Goal: Task Accomplishment & Management: Use online tool/utility

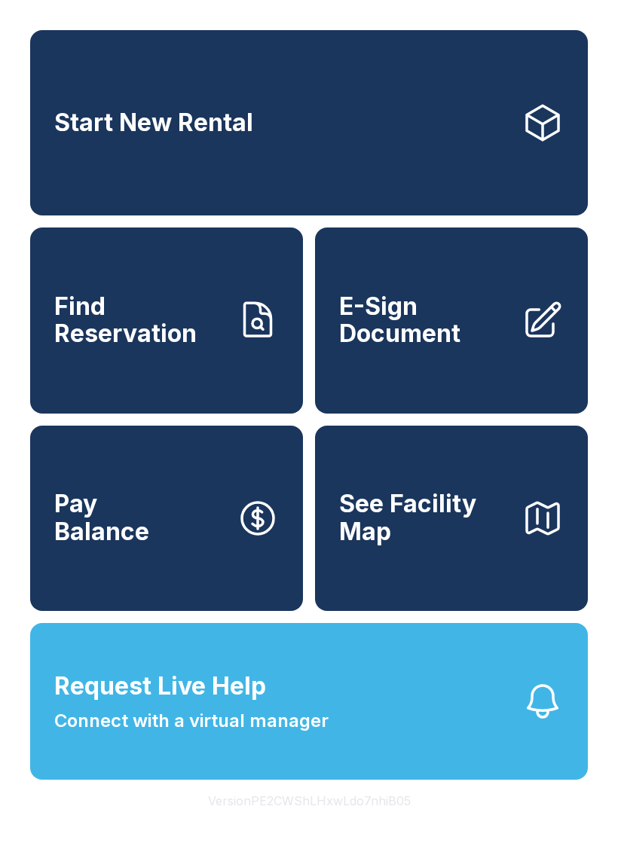
click at [152, 341] on span "Find Reservation" at bounding box center [139, 320] width 170 height 55
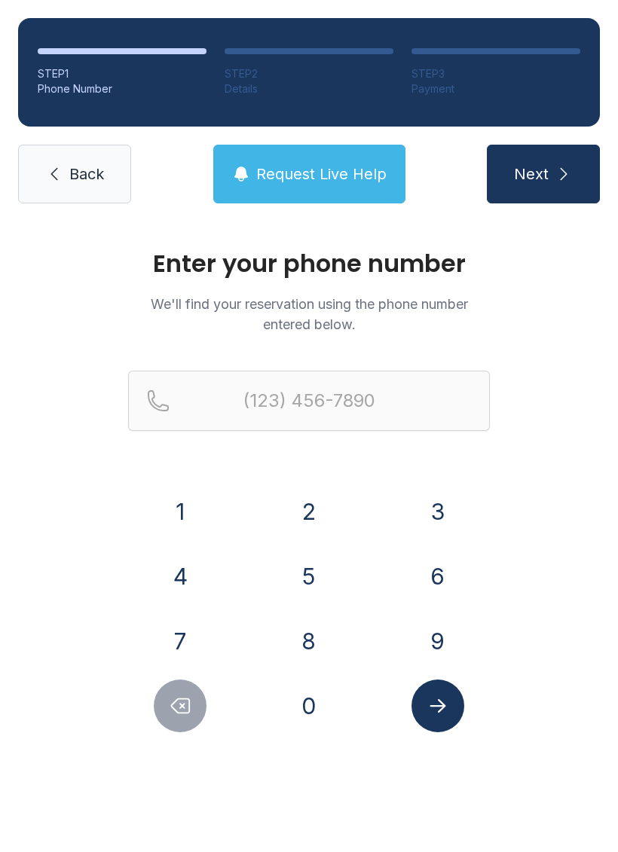
click at [319, 509] on button "2" at bounding box center [308, 511] width 53 height 53
click at [307, 574] on button "5" at bounding box center [308, 576] width 53 height 53
click at [320, 510] on button "2" at bounding box center [308, 511] width 53 height 53
click at [441, 578] on button "6" at bounding box center [437, 576] width 53 height 53
click at [206, 517] on button "1" at bounding box center [180, 511] width 53 height 53
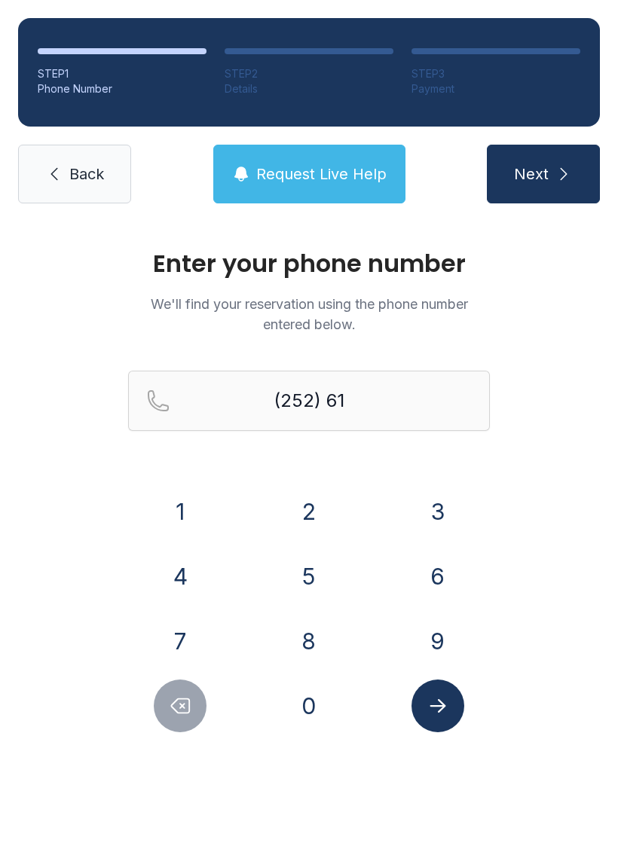
click at [188, 513] on button "1" at bounding box center [180, 511] width 53 height 53
click at [437, 630] on button "9" at bounding box center [437, 641] width 53 height 53
click at [200, 709] on button "Delete number" at bounding box center [180, 705] width 53 height 53
click at [200, 708] on button "Delete number" at bounding box center [180, 705] width 53 height 53
click at [191, 705] on icon "Delete number" at bounding box center [180, 705] width 23 height 23
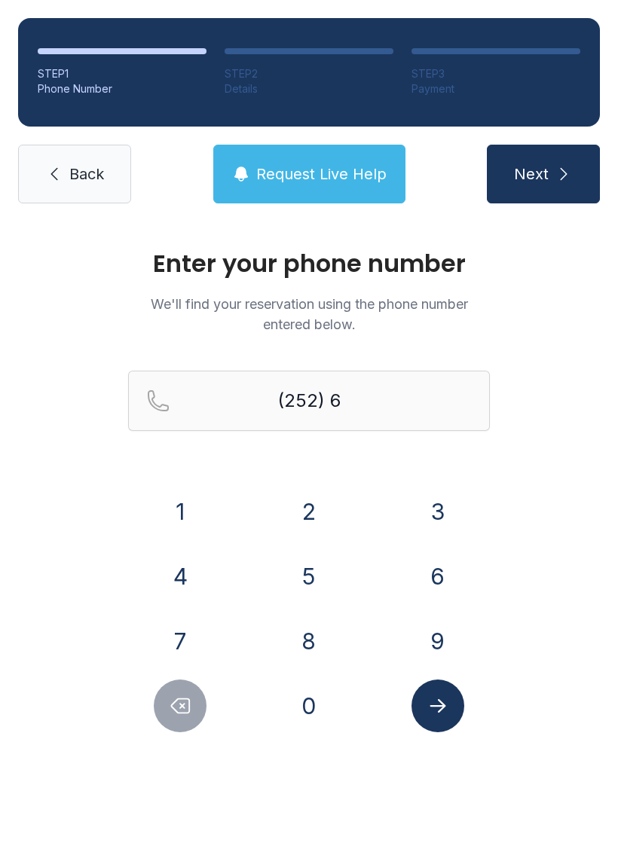
click at [194, 502] on button "1" at bounding box center [180, 511] width 53 height 53
click at [449, 624] on button "9" at bounding box center [437, 641] width 53 height 53
click at [440, 575] on button "6" at bounding box center [437, 576] width 53 height 53
click at [320, 508] on button "2" at bounding box center [308, 511] width 53 height 53
click at [453, 636] on button "9" at bounding box center [437, 641] width 53 height 53
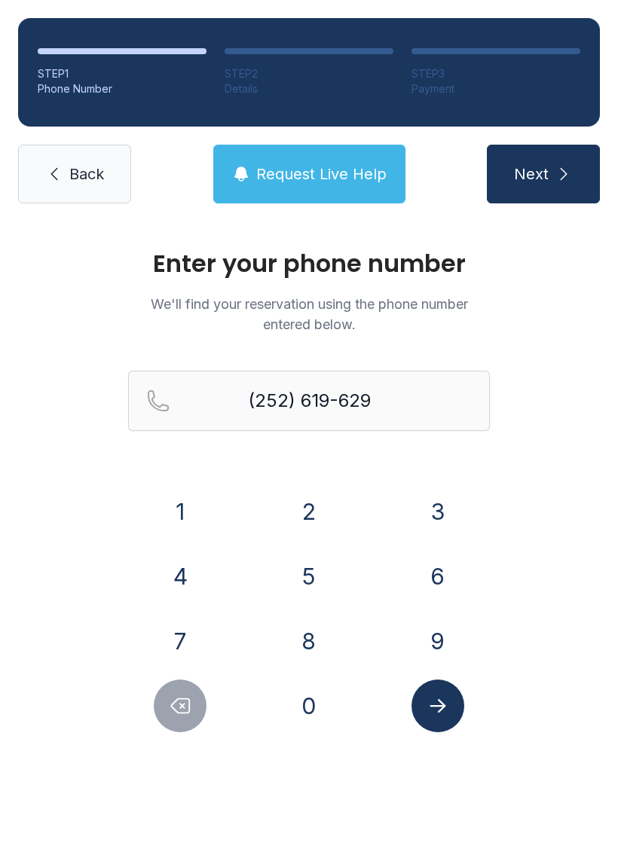
click at [447, 568] on button "6" at bounding box center [437, 576] width 53 height 53
click at [553, 182] on button "Next" at bounding box center [543, 174] width 113 height 59
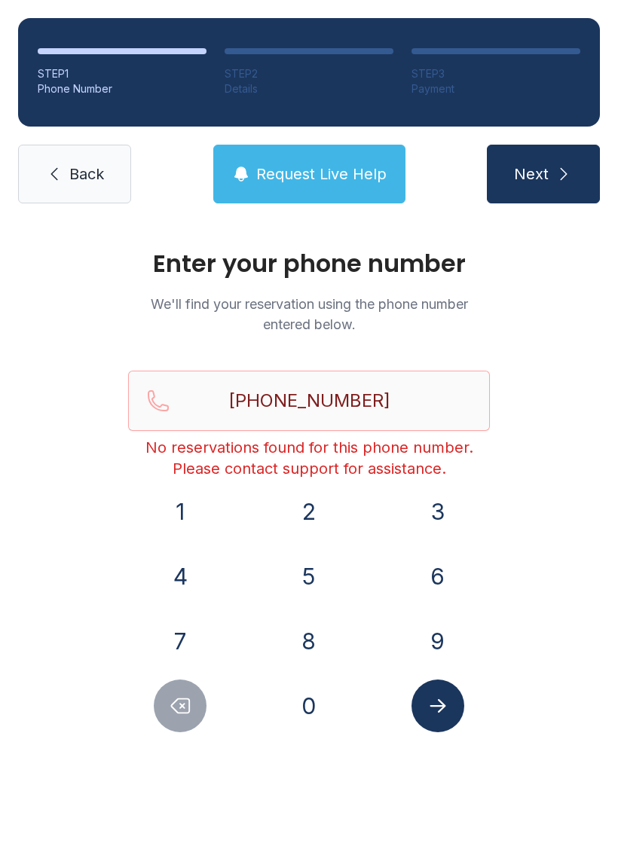
click at [181, 704] on icon "Delete number" at bounding box center [181, 706] width 18 height 14
type input "(252) 619-629"
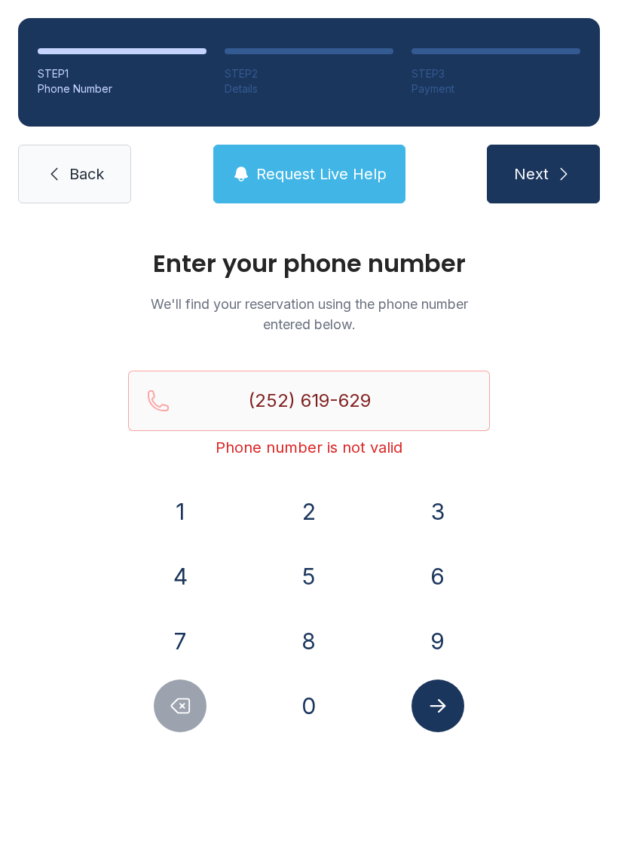
click at [76, 182] on span "Back" at bounding box center [86, 173] width 35 height 21
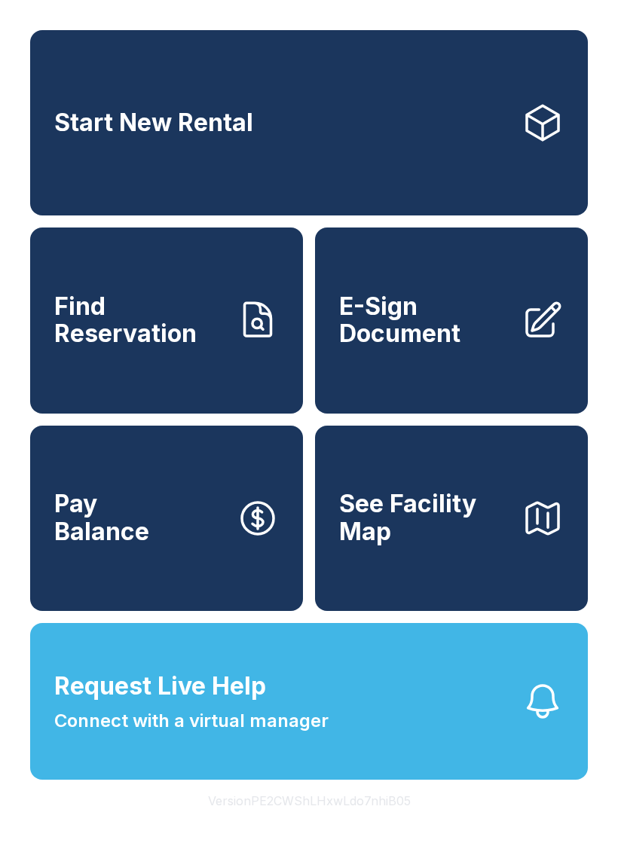
click at [193, 334] on span "Find Reservation" at bounding box center [139, 320] width 170 height 55
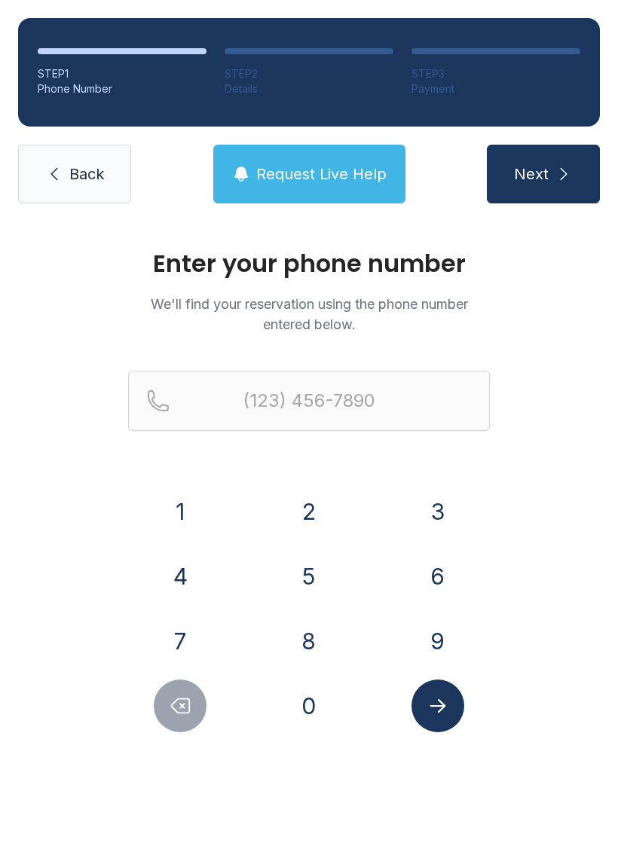
click at [316, 496] on button "2" at bounding box center [308, 511] width 53 height 53
click at [298, 588] on button "5" at bounding box center [308, 576] width 53 height 53
click at [307, 503] on button "2" at bounding box center [308, 511] width 53 height 53
click at [447, 569] on button "6" at bounding box center [437, 576] width 53 height 53
click at [188, 505] on button "1" at bounding box center [180, 511] width 53 height 53
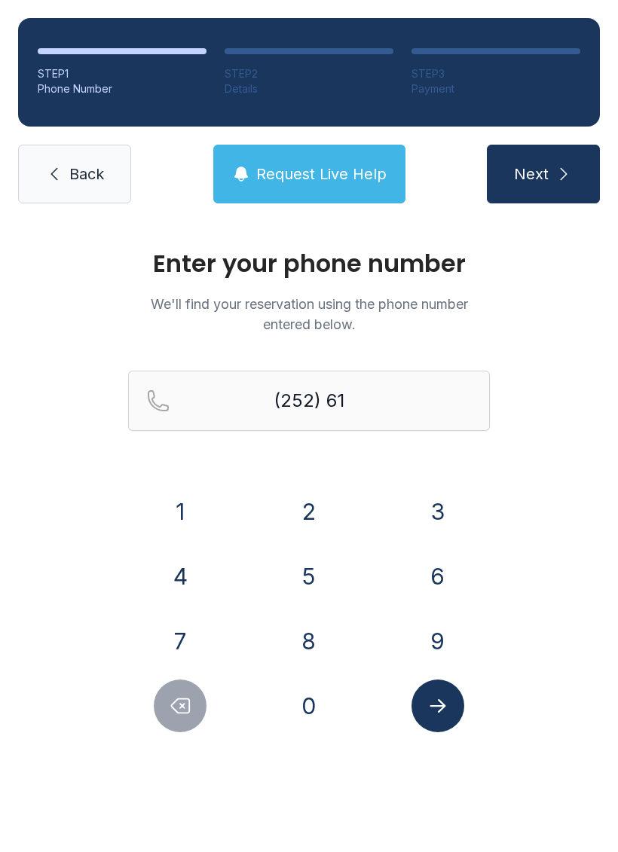
click at [438, 620] on button "9" at bounding box center [437, 641] width 53 height 53
click at [451, 566] on button "6" at bounding box center [437, 576] width 53 height 53
click at [316, 502] on button "2" at bounding box center [308, 511] width 53 height 53
click at [435, 633] on button "9" at bounding box center [437, 641] width 53 height 53
click at [441, 551] on button "6" at bounding box center [437, 576] width 53 height 53
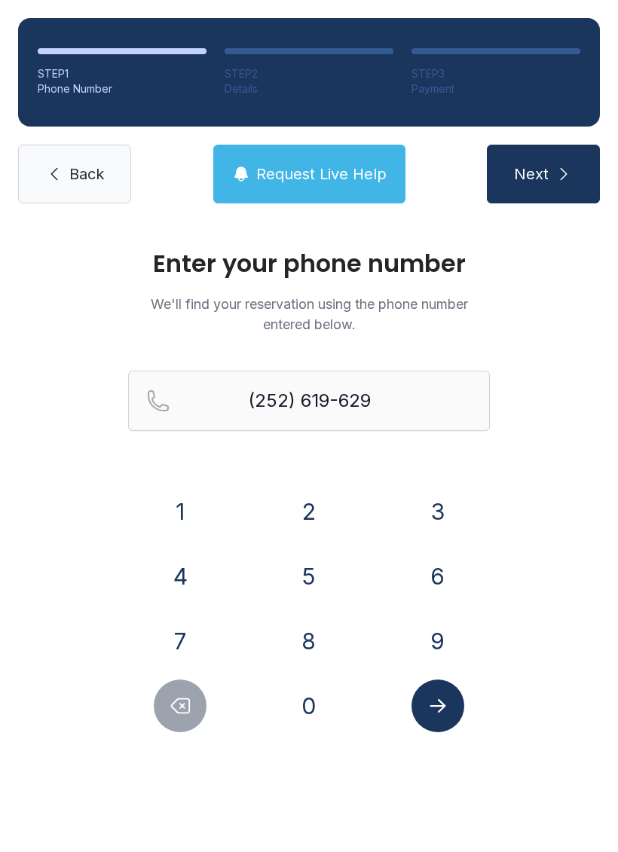
type input "[PHONE_NUMBER]"
click at [443, 704] on icon "Submit lookup form" at bounding box center [437, 706] width 16 height 14
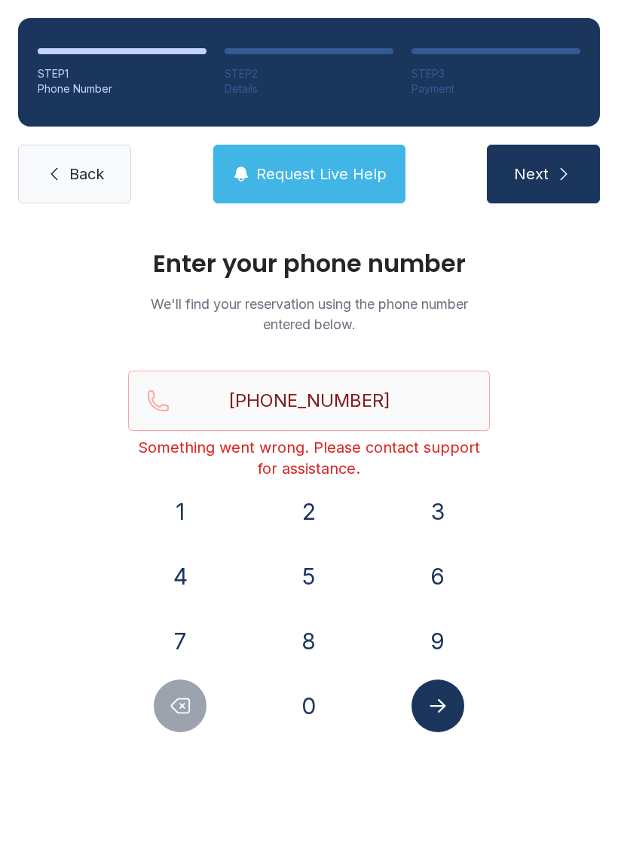
click at [76, 179] on span "Back" at bounding box center [86, 173] width 35 height 21
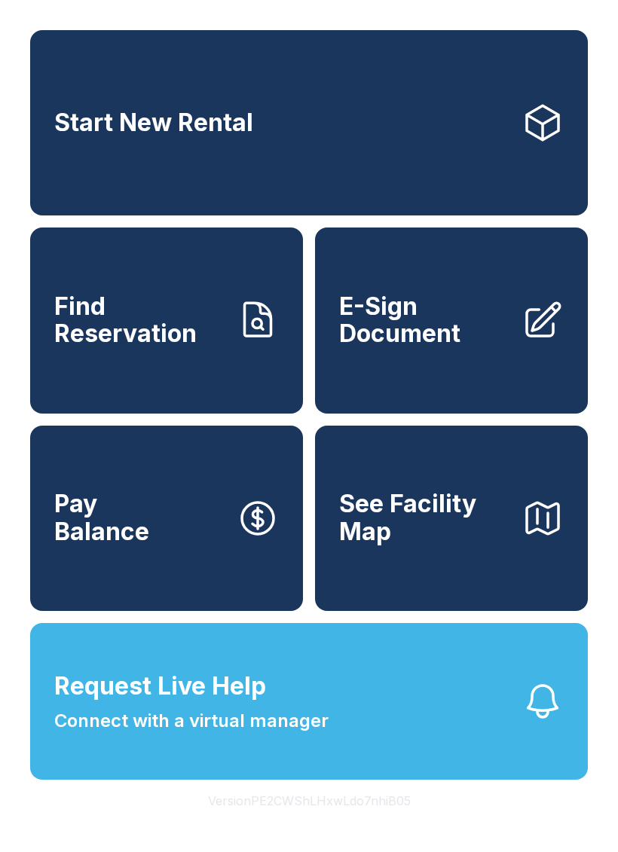
click at [436, 340] on span "E-Sign Document" at bounding box center [424, 320] width 170 height 55
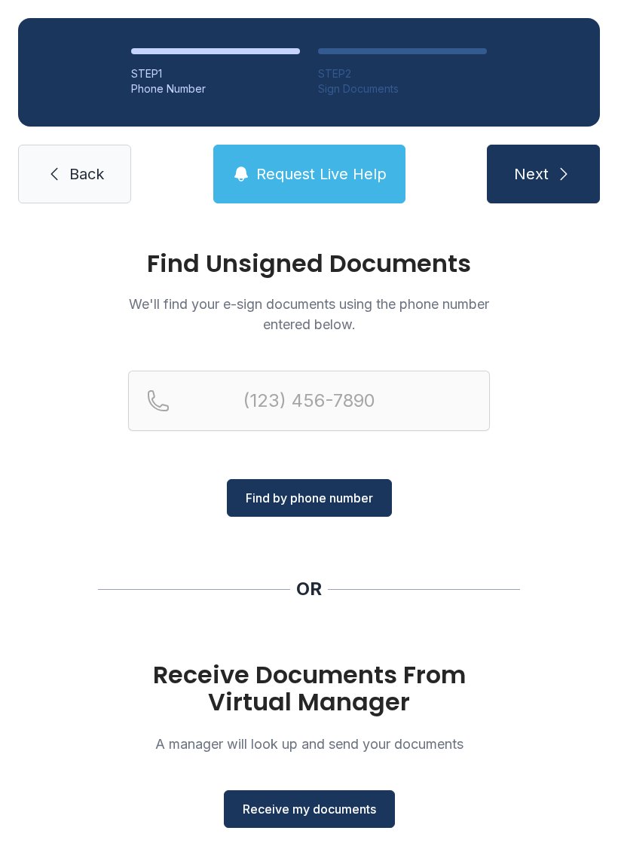
click at [322, 805] on span "Receive my documents" at bounding box center [309, 809] width 133 height 18
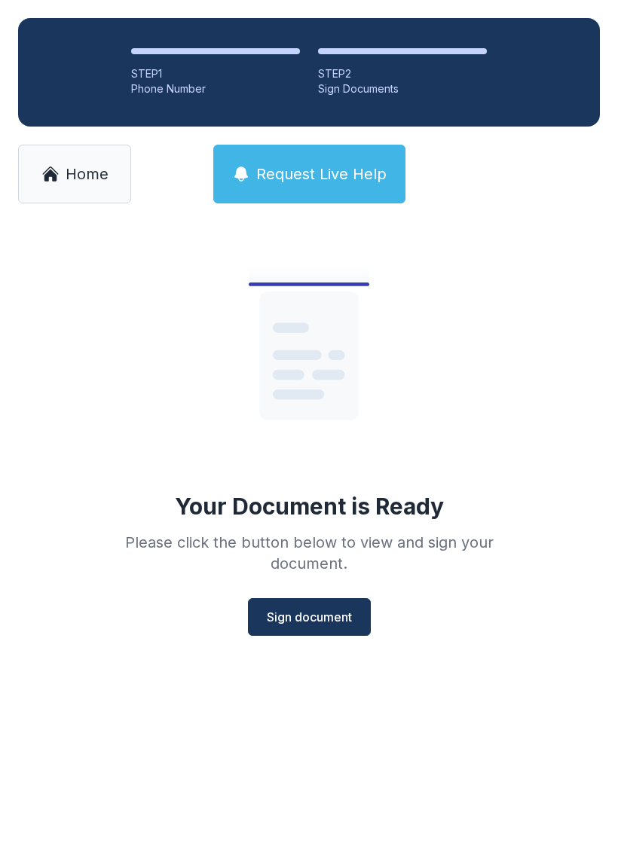
click at [317, 617] on span "Sign document" at bounding box center [309, 617] width 85 height 18
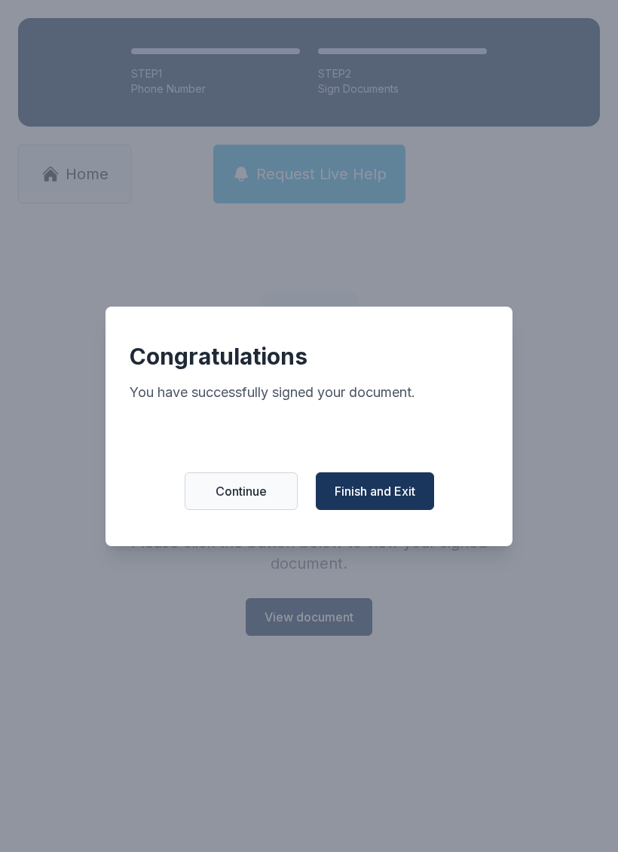
click at [380, 496] on span "Finish and Exit" at bounding box center [374, 491] width 81 height 18
